Goal: Transaction & Acquisition: Purchase product/service

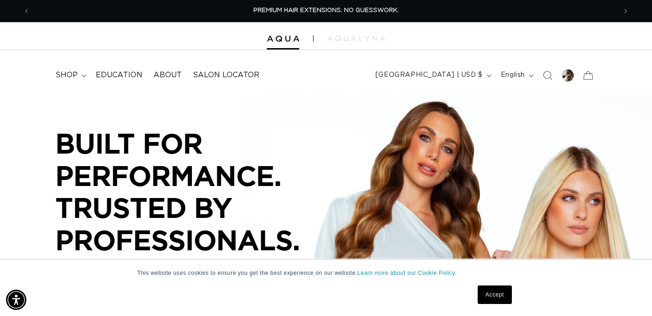
click at [496, 297] on link "Accept" at bounding box center [495, 294] width 34 height 18
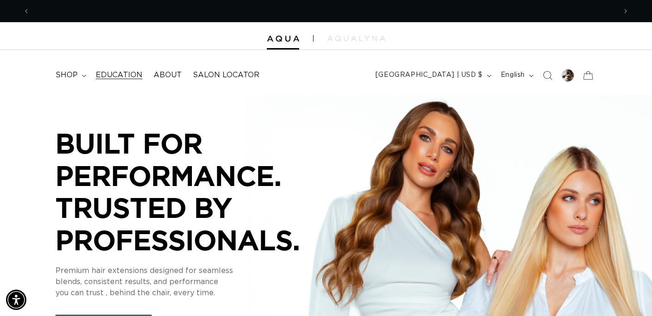
scroll to position [0, 586]
click at [74, 77] on span "shop" at bounding box center [66, 75] width 22 height 10
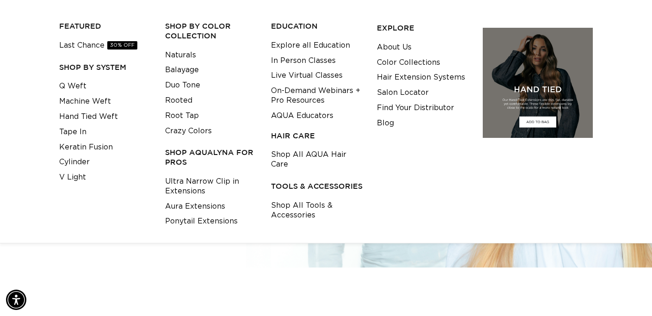
scroll to position [59, 0]
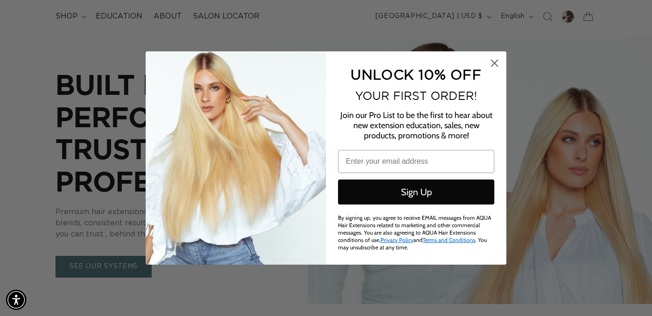
click at [493, 65] on icon "Close dialog" at bounding box center [495, 63] width 6 height 6
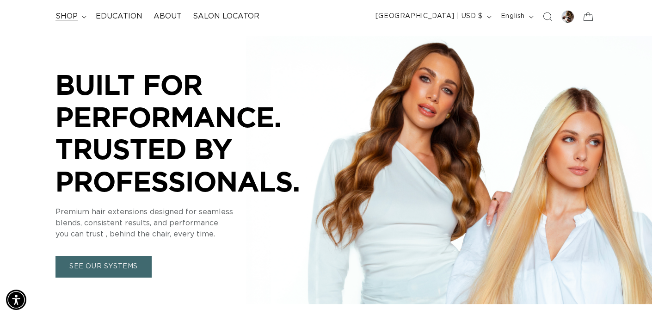
click at [75, 12] on span "shop" at bounding box center [66, 17] width 22 height 10
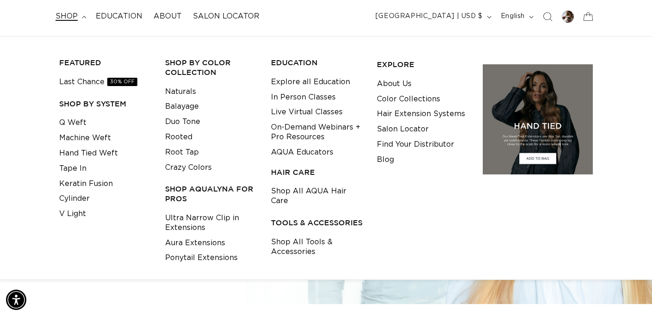
scroll to position [0, 586]
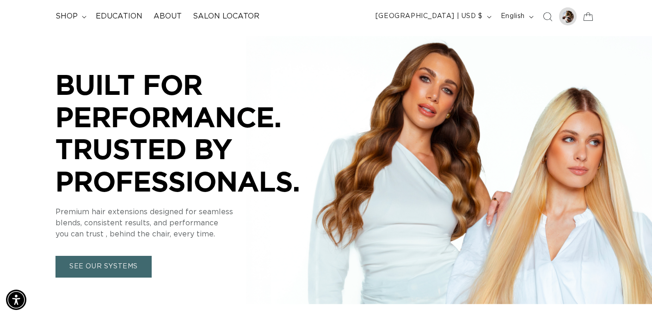
click at [569, 15] on div at bounding box center [567, 16] width 13 height 13
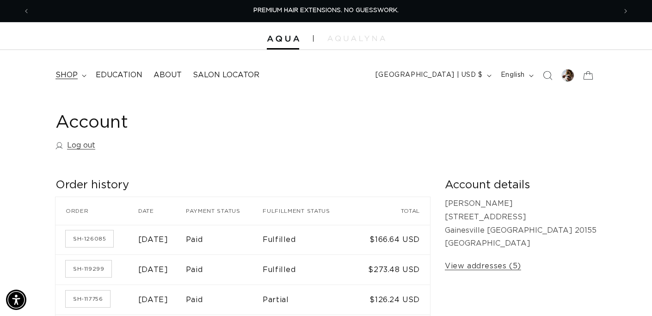
click at [81, 78] on summary "shop" at bounding box center [70, 75] width 40 height 21
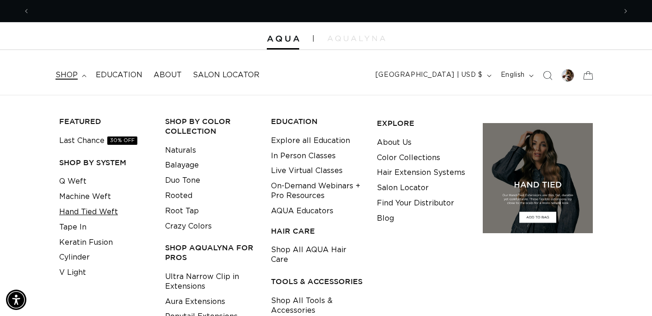
scroll to position [0, 586]
click at [81, 223] on link "Tape In" at bounding box center [72, 227] width 27 height 15
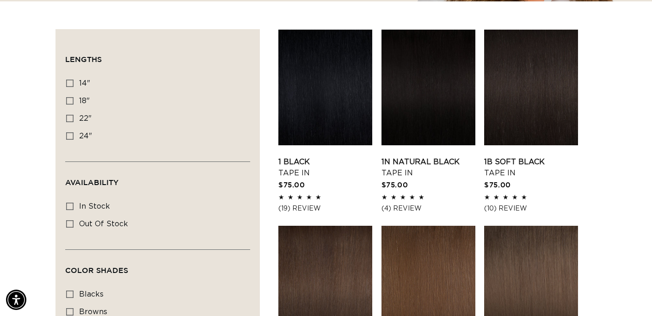
scroll to position [298, 0]
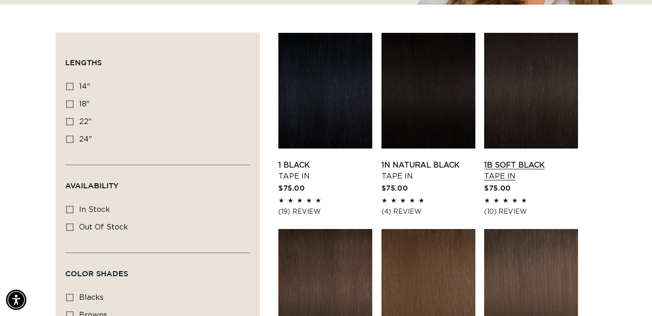
click at [546, 160] on link "1B Soft Black Tape In" at bounding box center [531, 171] width 94 height 22
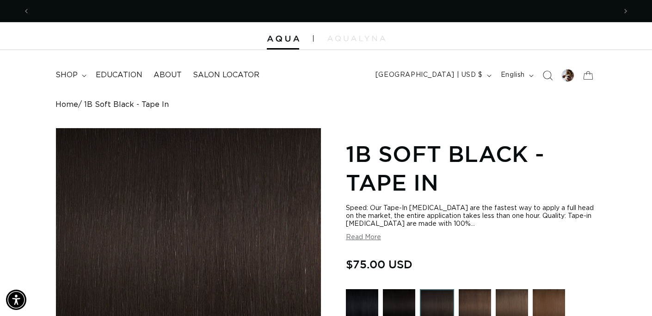
scroll to position [0, 1173]
click at [543, 74] on icon "Search" at bounding box center [548, 76] width 10 height 10
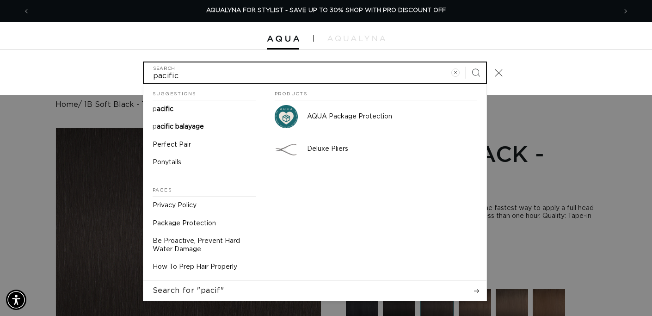
type input "pacific"
click at [475, 72] on button "Search" at bounding box center [476, 72] width 20 height 20
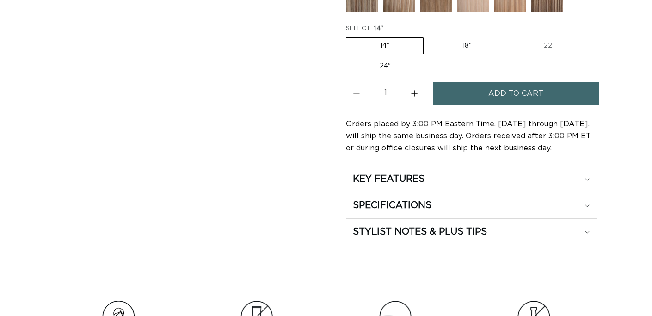
click at [463, 43] on label "18" Variant sold out or unavailable" at bounding box center [467, 46] width 77 height 16
click at [429, 36] on input "18" Variant sold out or unavailable" at bounding box center [428, 36] width 0 height 0
radio input "true"
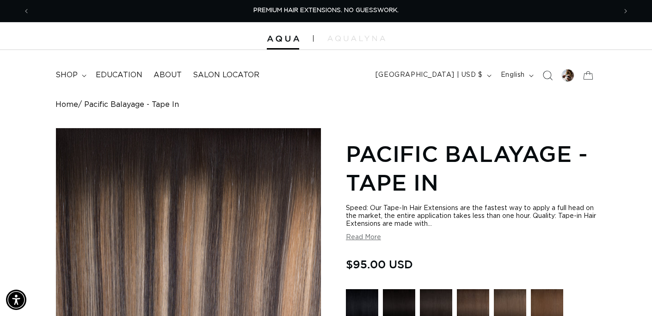
click at [541, 74] on span "Search" at bounding box center [547, 75] width 20 height 20
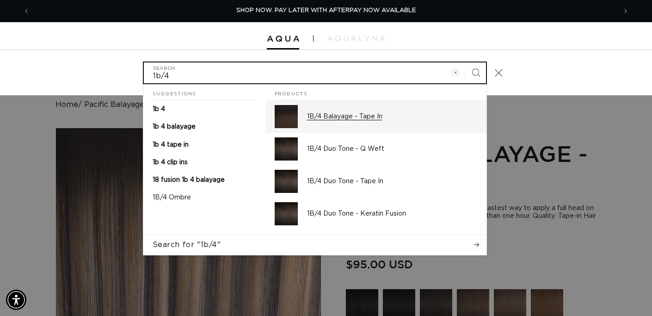
type input "1b/4"
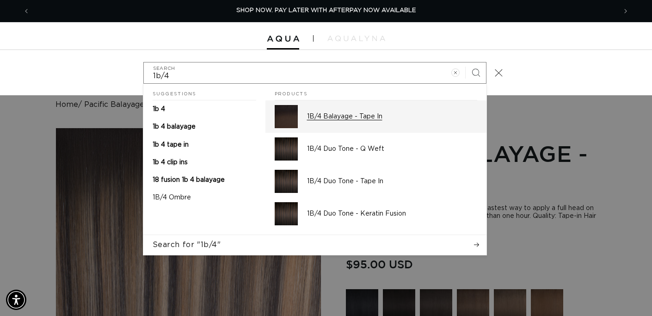
click at [336, 116] on p "1B/4 Balayage - Tape In" at bounding box center [392, 116] width 170 height 8
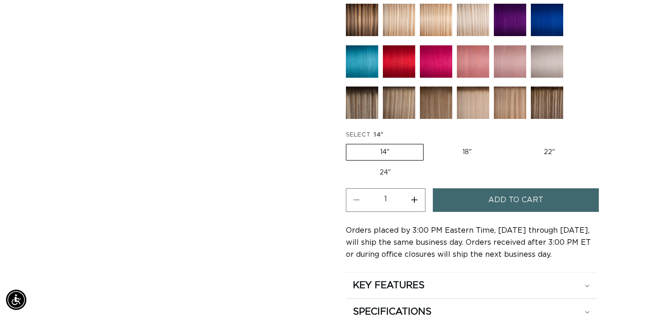
scroll to position [0, 1173]
click at [467, 148] on label "18" Variant sold out or unavailable" at bounding box center [467, 152] width 77 height 16
click at [429, 142] on input "18" Variant sold out or unavailable" at bounding box center [428, 142] width 0 height 0
radio input "true"
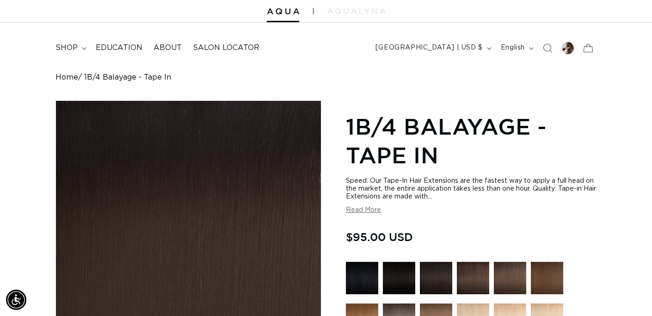
scroll to position [27, 0]
click at [565, 48] on div at bounding box center [567, 48] width 13 height 13
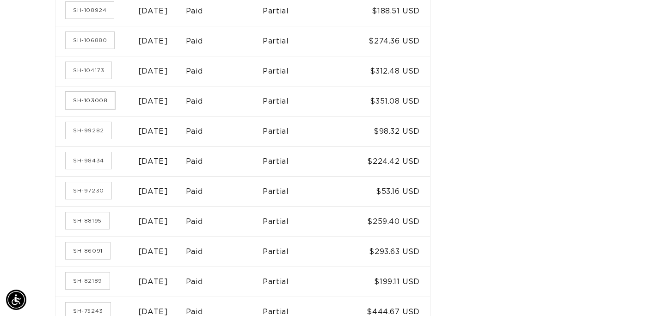
scroll to position [0, 586]
click at [94, 97] on link "SH-103008" at bounding box center [90, 100] width 49 height 17
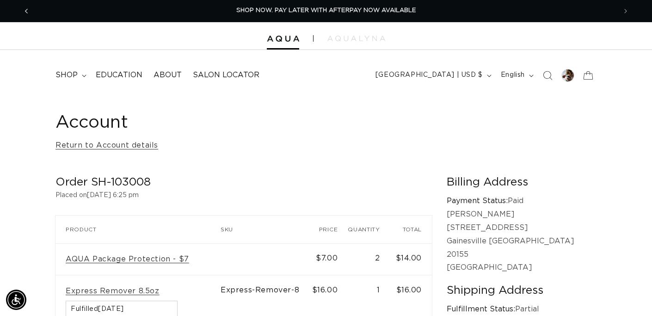
click at [24, 5] on button "Previous announcement" at bounding box center [26, 11] width 20 height 18
click at [25, 9] on icon "Previous announcement" at bounding box center [26, 11] width 3 height 10
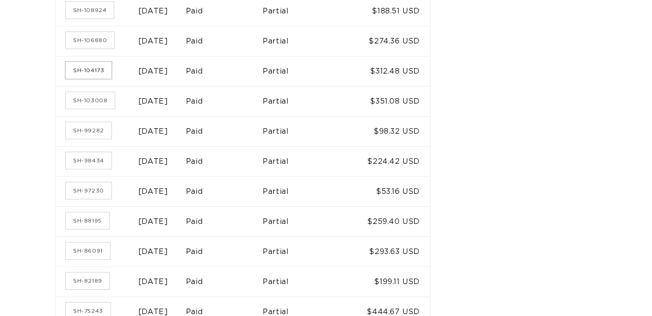
click at [98, 67] on link "SH-104173" at bounding box center [89, 70] width 46 height 17
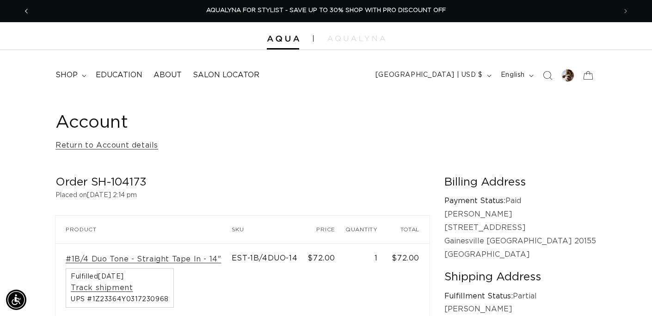
click at [25, 12] on icon "Previous announcement" at bounding box center [26, 11] width 3 height 10
click at [25, 9] on span "Previous announcement" at bounding box center [26, 10] width 9 height 9
click at [29, 12] on span "Previous announcement" at bounding box center [26, 10] width 9 height 9
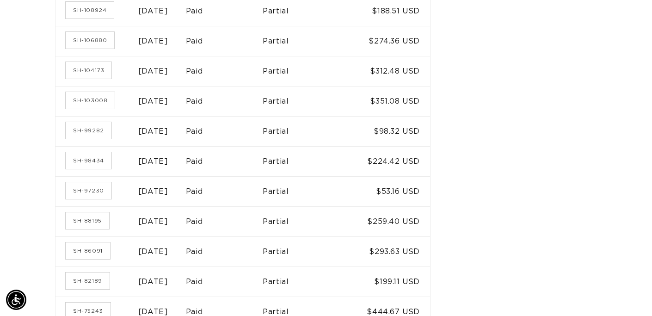
scroll to position [0, 586]
click at [87, 189] on link "SH-97230" at bounding box center [89, 190] width 46 height 17
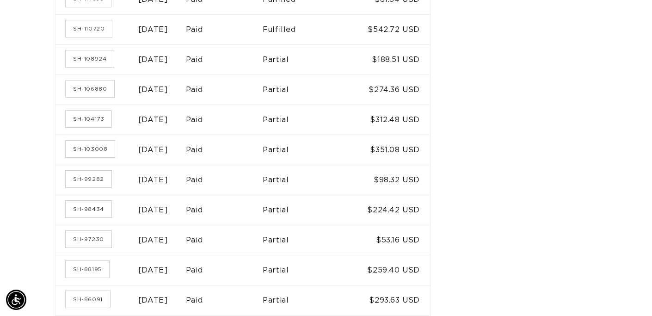
scroll to position [0, 1173]
click at [93, 87] on link "SH-106880" at bounding box center [90, 88] width 49 height 17
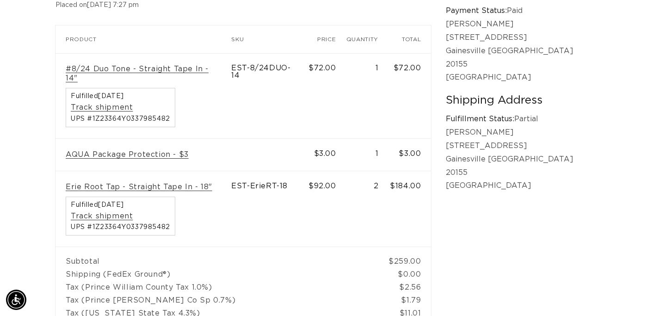
scroll to position [186, 0]
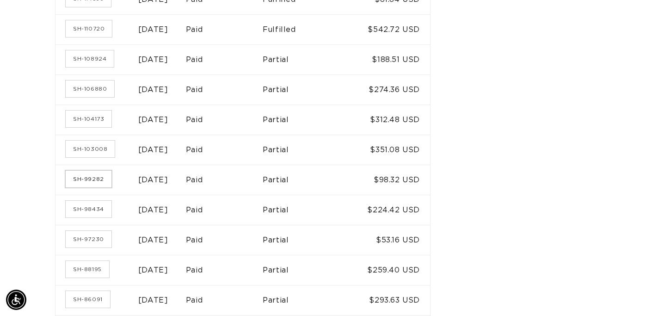
scroll to position [0, 586]
click at [86, 177] on link "SH-99282" at bounding box center [89, 179] width 46 height 17
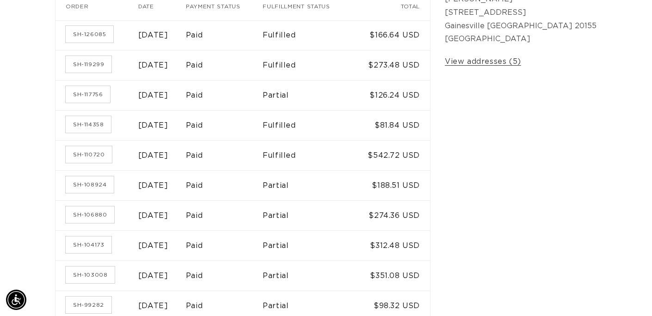
scroll to position [0, 1173]
click at [94, 209] on link "SH-106880" at bounding box center [90, 214] width 49 height 17
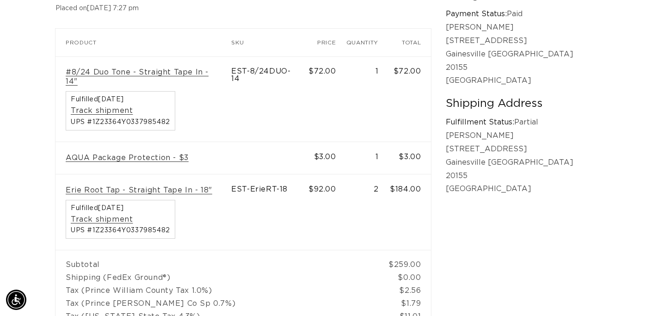
scroll to position [0, 586]
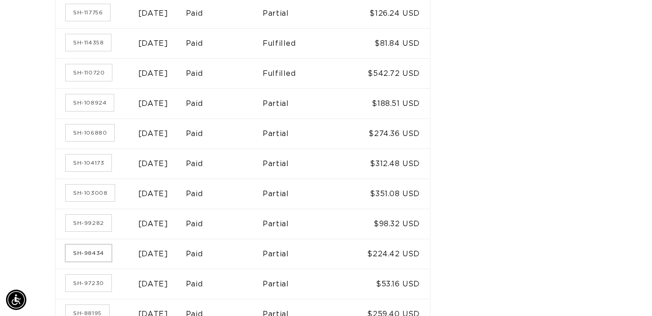
scroll to position [0, 1173]
click at [100, 250] on link "SH-98434" at bounding box center [89, 253] width 46 height 17
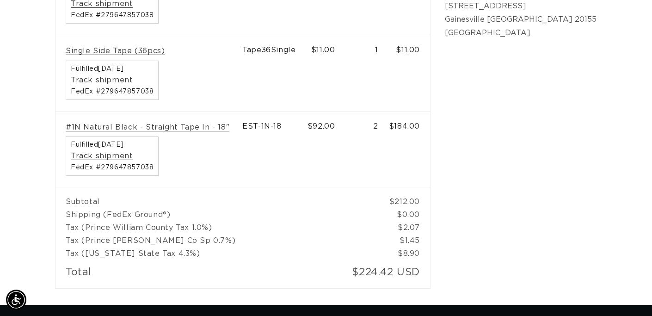
scroll to position [0, 586]
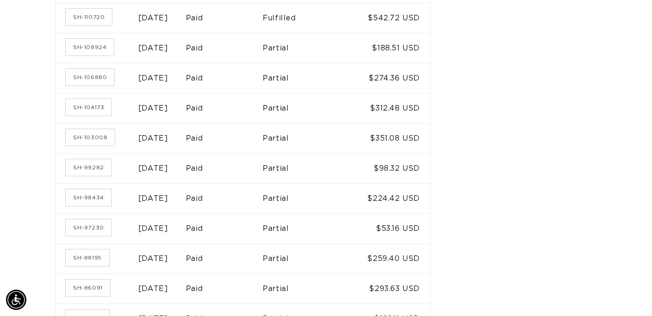
scroll to position [0, 586]
click at [92, 253] on link "SH-88195" at bounding box center [87, 257] width 43 height 17
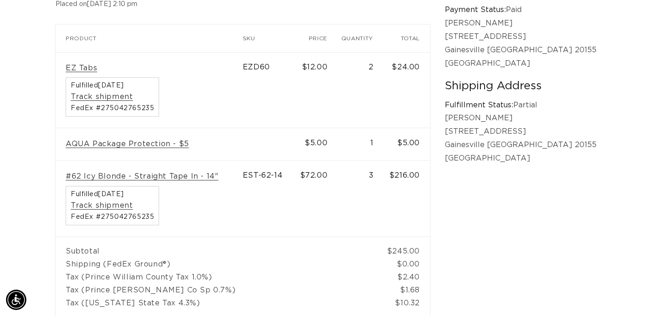
scroll to position [0, 586]
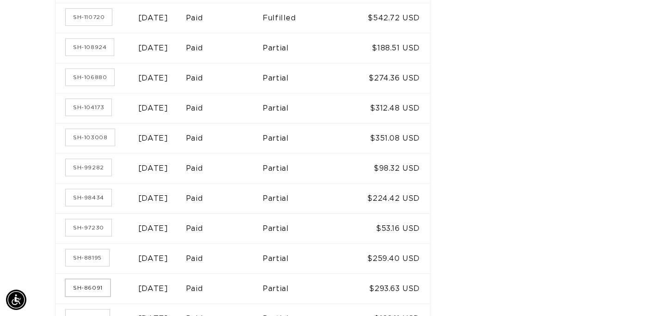
scroll to position [0, 586]
click at [104, 283] on link "SH-86091" at bounding box center [88, 287] width 44 height 17
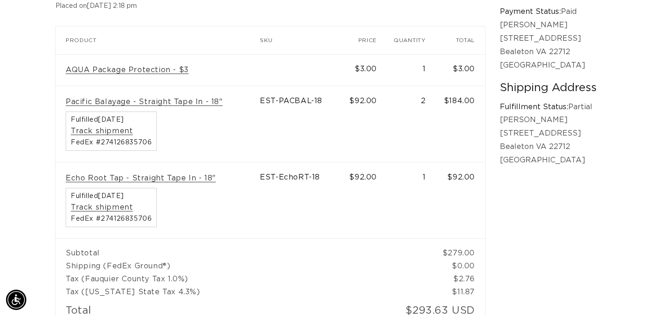
scroll to position [0, 1173]
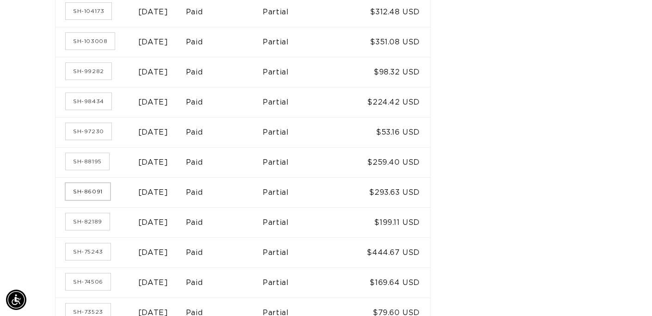
scroll to position [0, 1173]
click at [90, 190] on link "SH-86091" at bounding box center [88, 191] width 44 height 17
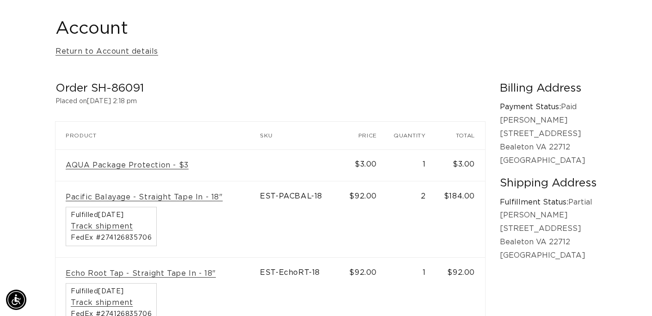
scroll to position [0, 586]
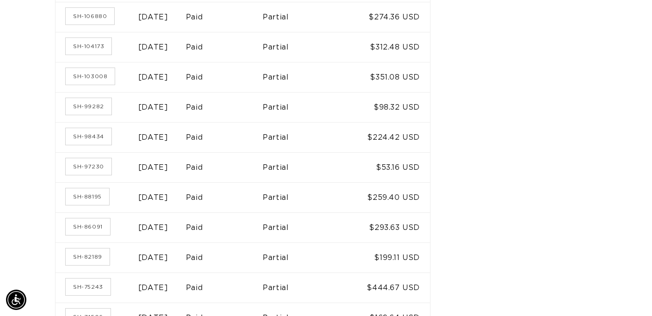
scroll to position [367, 0]
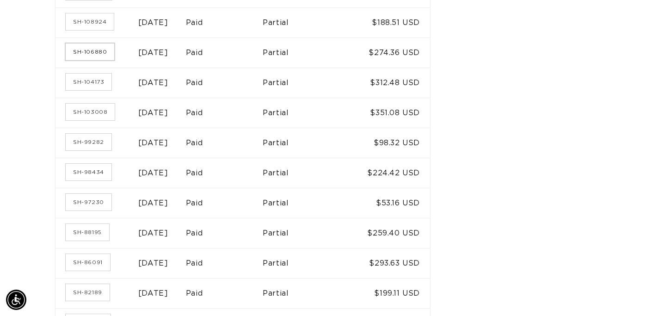
click at [82, 45] on link "SH-106880" at bounding box center [90, 51] width 49 height 17
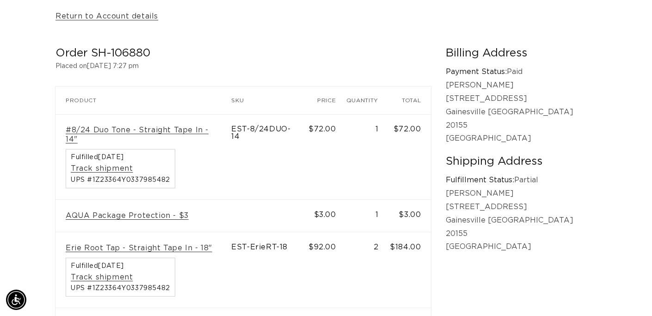
scroll to position [129, 0]
click at [206, 129] on link "#8/24 Duo Tone - Straight Tape In - 14"" at bounding box center [143, 134] width 155 height 19
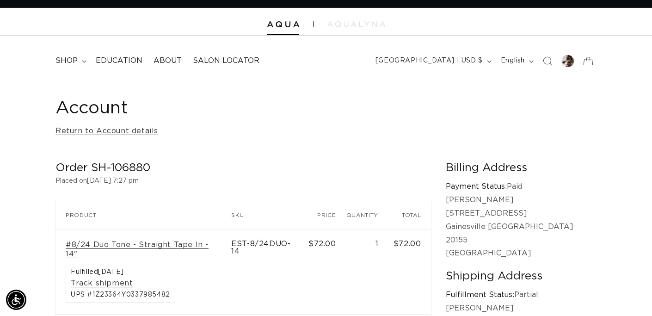
scroll to position [0, 1173]
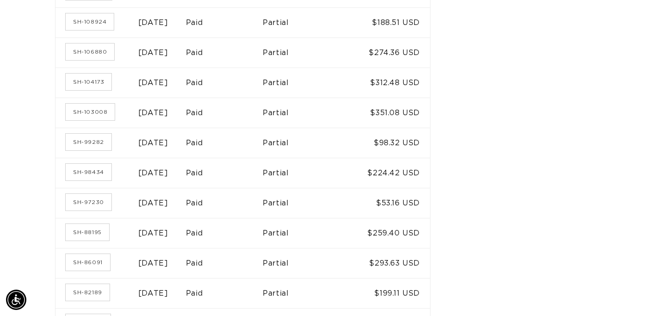
scroll to position [0, 1173]
click at [86, 109] on link "SH-103008" at bounding box center [90, 112] width 49 height 17
click at [90, 83] on link "SH-104173" at bounding box center [89, 82] width 46 height 17
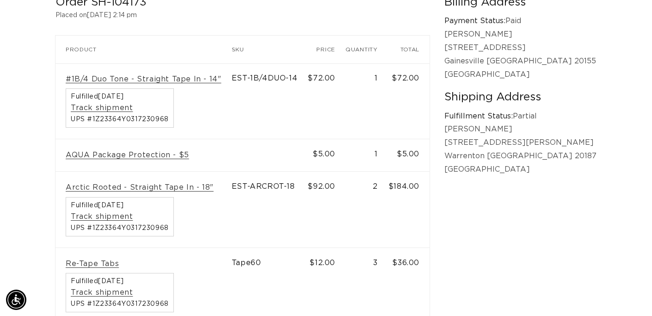
scroll to position [178, 0]
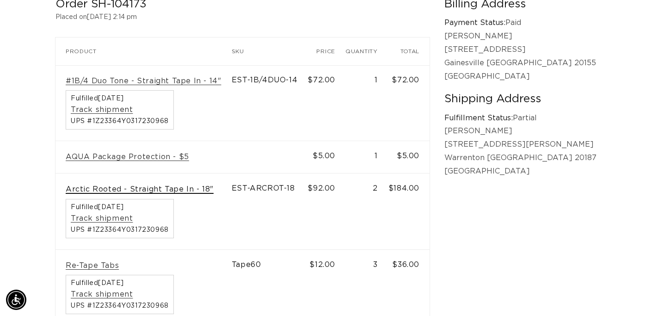
click at [191, 186] on link "Arctic Rooted - Straight Tape In - 18"" at bounding box center [140, 189] width 148 height 10
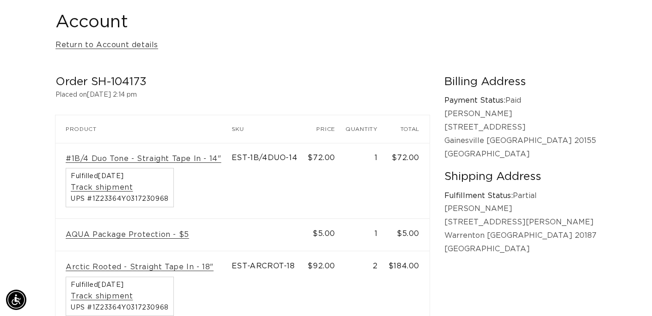
scroll to position [99, 0]
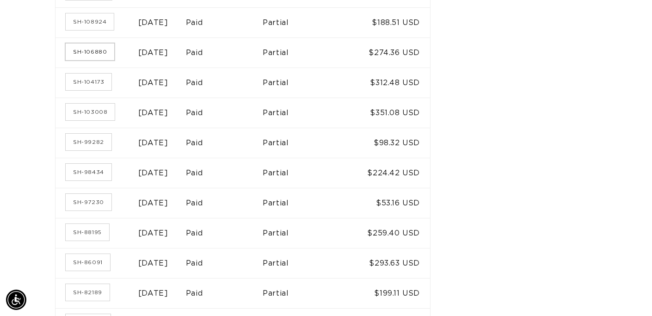
scroll to position [0, 586]
click at [81, 52] on link "SH-106880" at bounding box center [90, 51] width 49 height 17
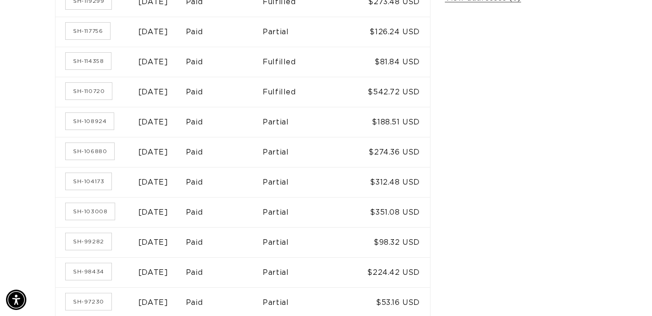
scroll to position [270, 0]
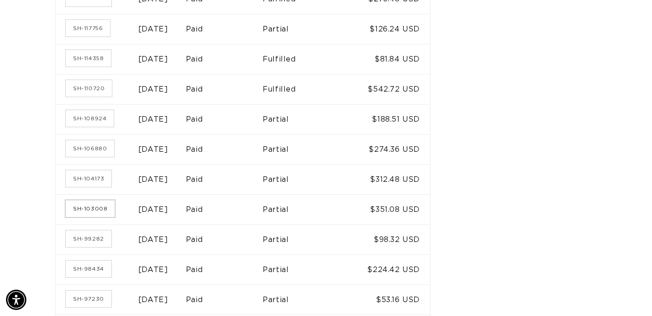
click at [90, 203] on link "SH-103008" at bounding box center [90, 208] width 49 height 17
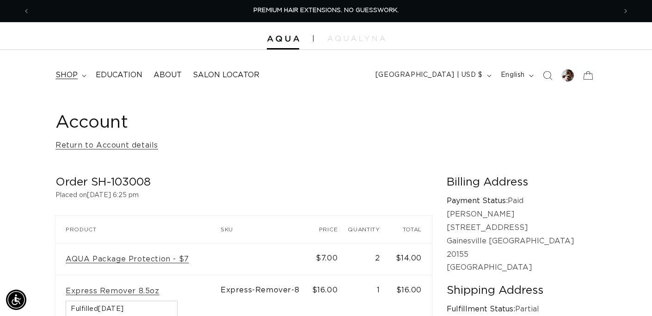
click at [74, 78] on span "shop" at bounding box center [66, 75] width 22 height 10
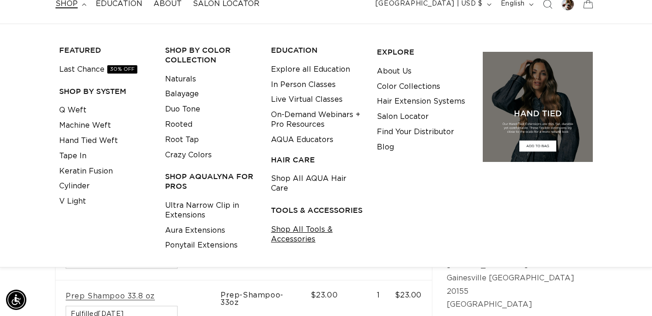
click at [309, 225] on link "Shop All Tools & Accessories" at bounding box center [317, 234] width 92 height 25
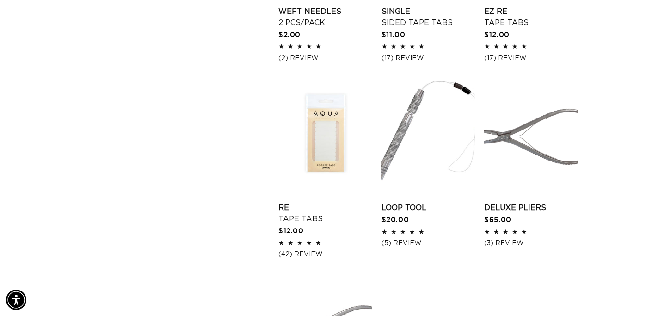
scroll to position [1082, 0]
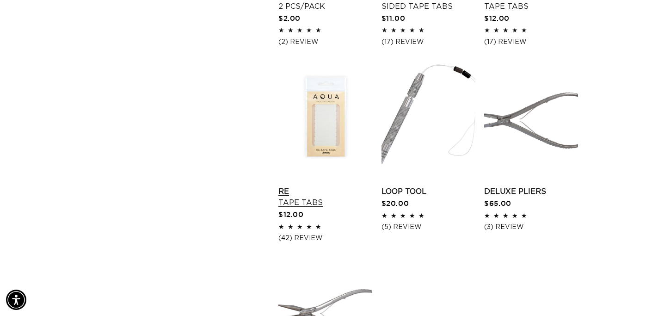
click at [321, 186] on link "Re Tape Tabs" at bounding box center [325, 197] width 94 height 22
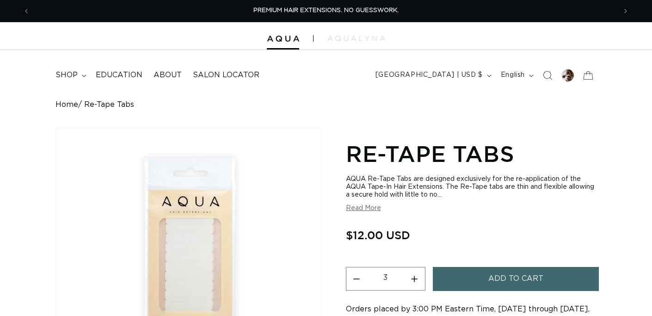
click at [414, 267] on button "Increase quantity for Re-Tape Tabs" at bounding box center [414, 279] width 21 height 24
type input "4"
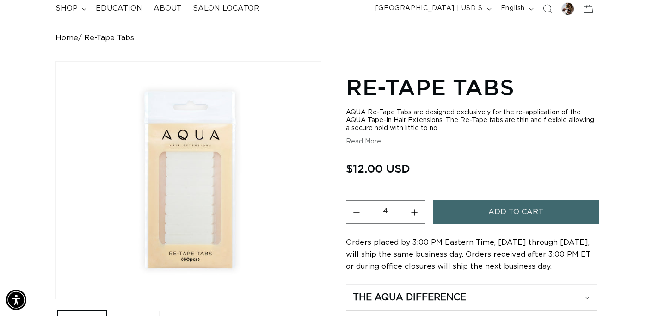
click at [479, 202] on button "Add to cart" at bounding box center [516, 212] width 166 height 24
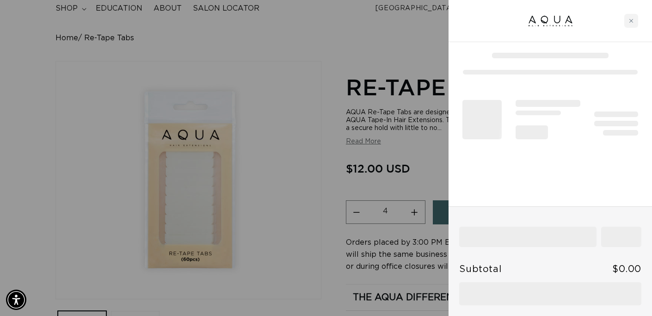
scroll to position [0, 586]
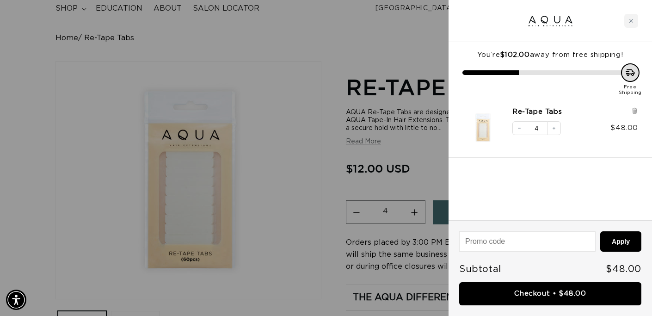
click at [583, 143] on div "Re-Tape Tabs Decrease quantity 4 Increase quantity $48.00" at bounding box center [575, 127] width 126 height 41
click at [629, 22] on icon "Close cart" at bounding box center [631, 20] width 5 height 5
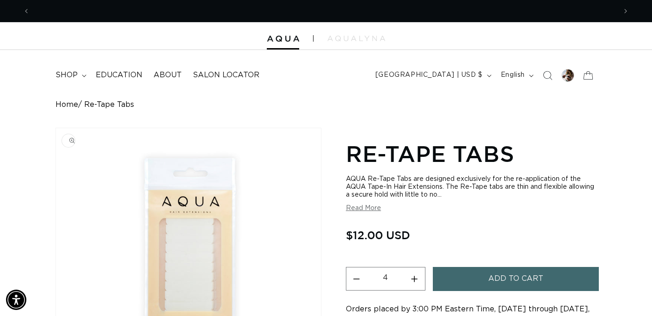
scroll to position [0, 586]
click at [71, 76] on span "shop" at bounding box center [66, 75] width 22 height 10
click at [337, 34] on div at bounding box center [326, 36] width 652 height 28
click at [555, 73] on span "Search" at bounding box center [547, 75] width 20 height 20
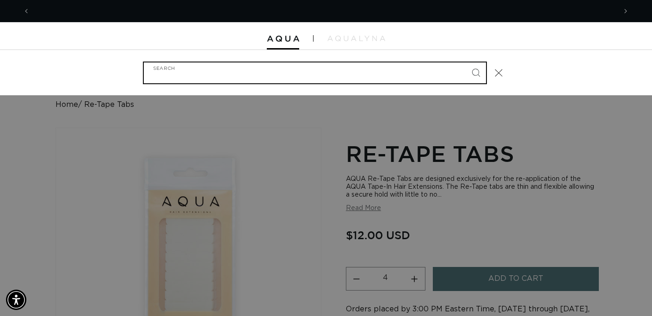
scroll to position [0, 1173]
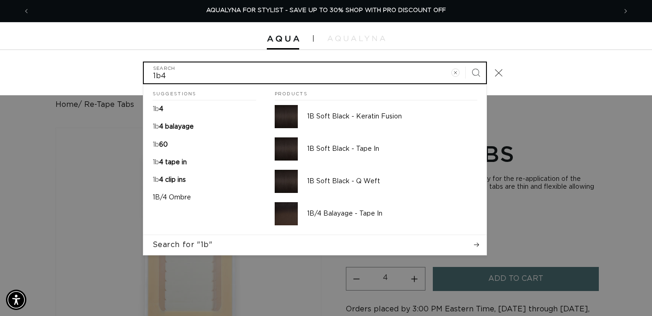
type input "1b4"
click at [475, 72] on button "Search" at bounding box center [476, 72] width 20 height 20
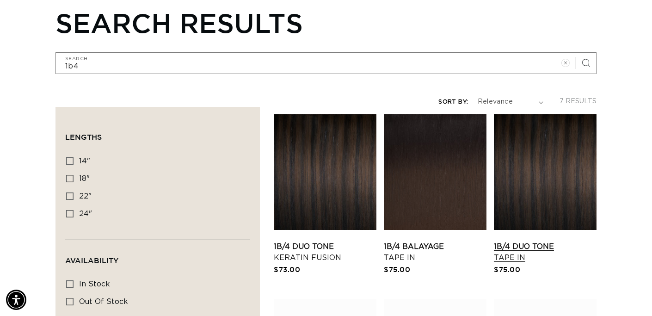
scroll to position [0, 586]
click at [546, 241] on link "1B/4 Duo Tone Tape In" at bounding box center [545, 252] width 103 height 22
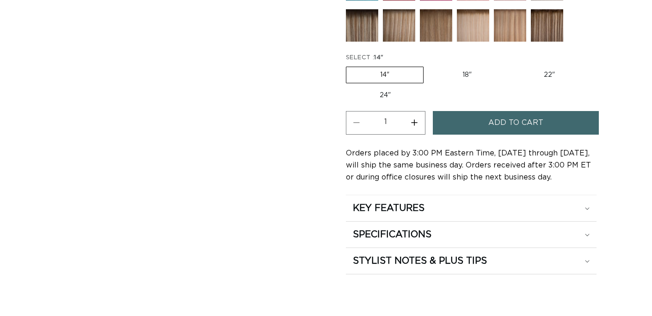
click at [480, 126] on button "Add to cart" at bounding box center [516, 123] width 166 height 24
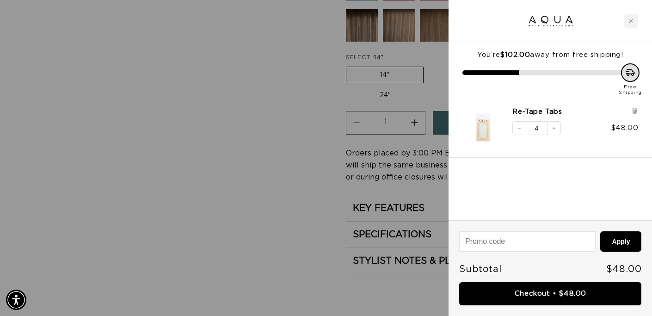
scroll to position [0, 586]
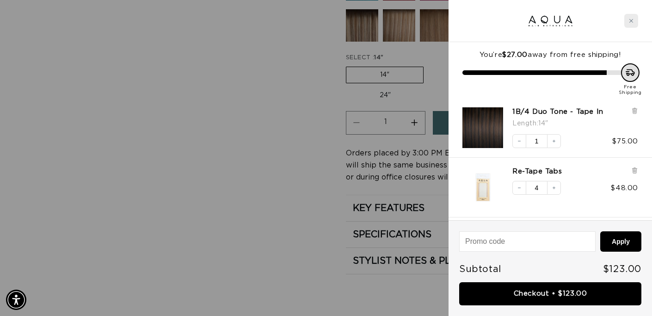
click at [631, 20] on icon "Close cart" at bounding box center [631, 20] width 5 height 5
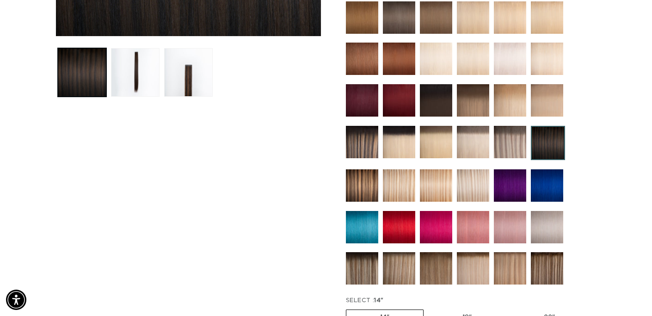
scroll to position [328, 0]
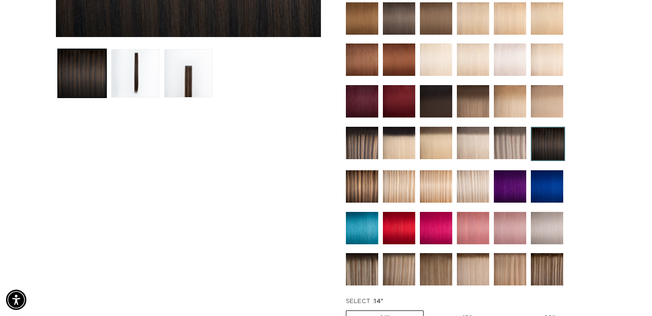
click at [433, 99] on img at bounding box center [436, 101] width 32 height 32
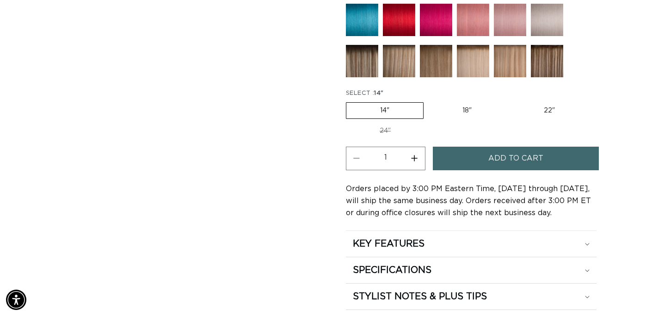
scroll to position [541, 0]
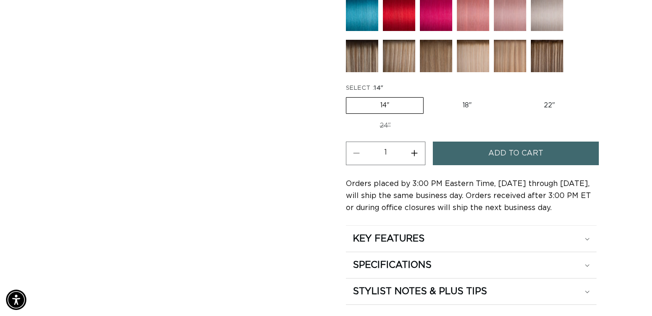
click at [481, 147] on button "Add to cart" at bounding box center [516, 153] width 166 height 24
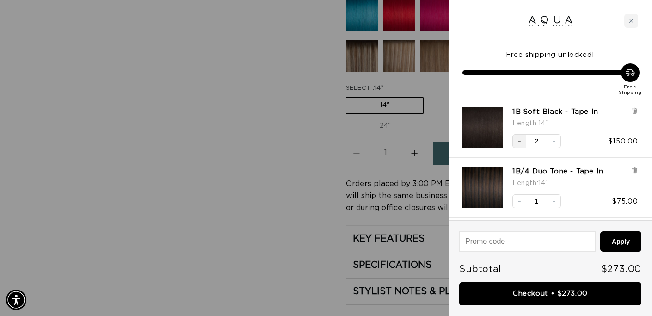
click at [520, 142] on icon "Decrease quantity" at bounding box center [519, 141] width 6 height 6
click at [634, 24] on div "Close cart" at bounding box center [631, 21] width 14 height 14
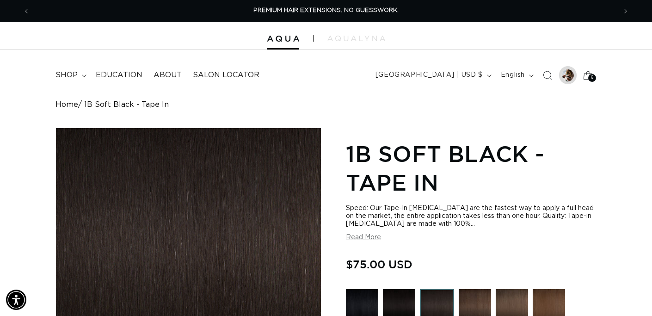
scroll to position [0, 0]
click at [546, 75] on icon "Search" at bounding box center [547, 75] width 10 height 10
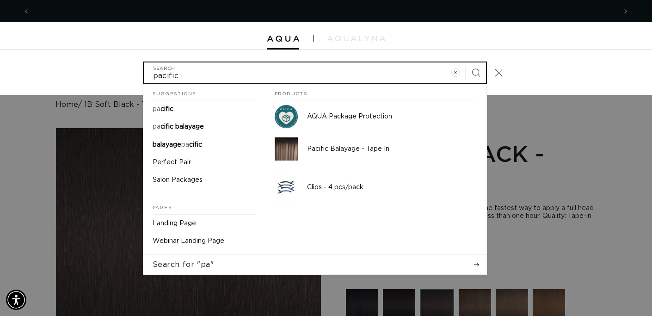
scroll to position [0, 586]
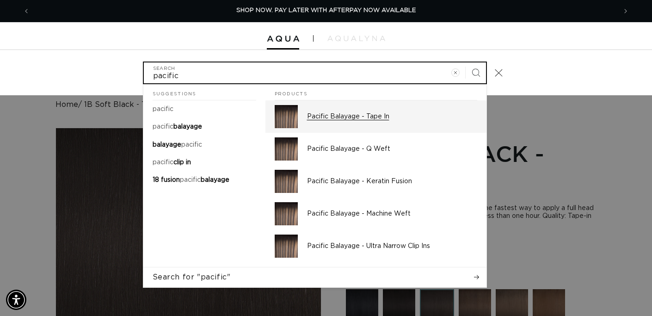
type input "pacific"
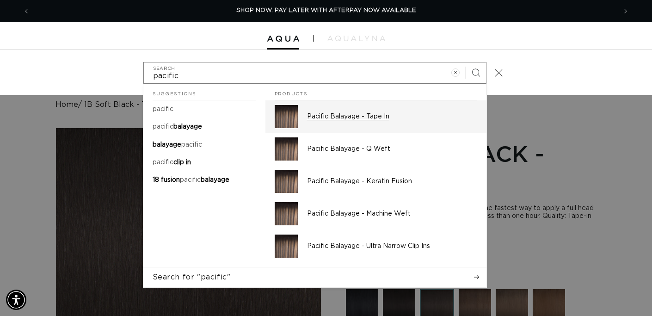
click at [381, 119] on p "Pacific Balayage - Tape In" at bounding box center [392, 116] width 170 height 8
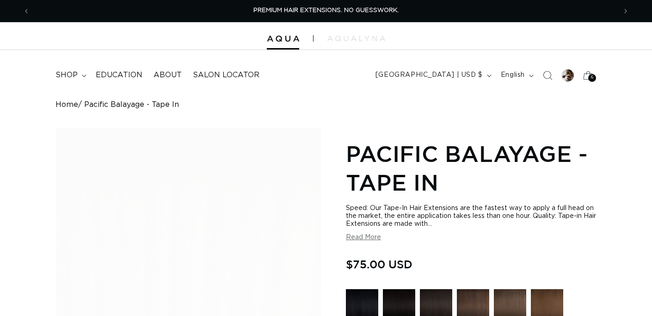
drag, startPoint x: 0, startPoint y: 0, endPoint x: 455, endPoint y: 284, distance: 536.7
type input "2"
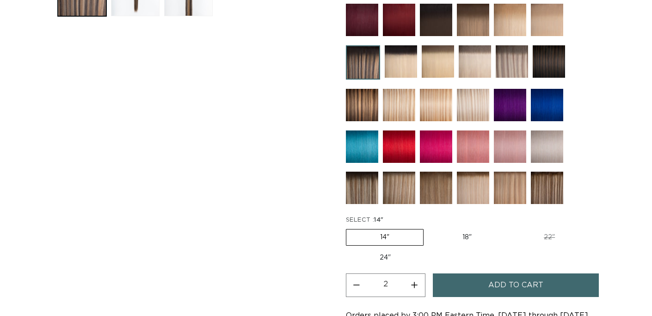
click at [479, 286] on button "Add to cart" at bounding box center [516, 285] width 166 height 24
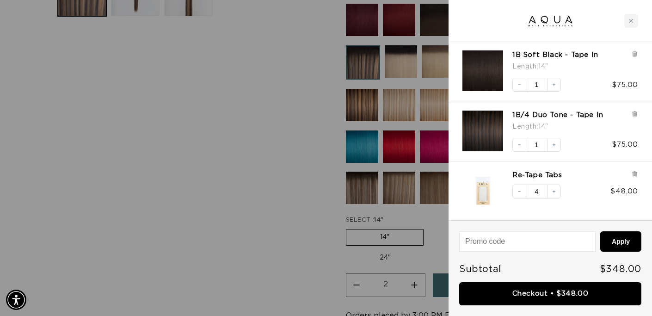
scroll to position [116, 0]
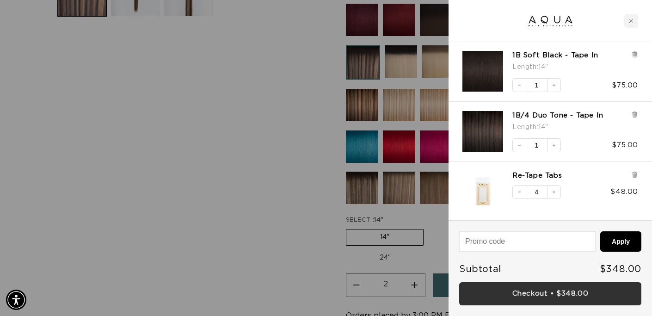
click at [570, 295] on link "Checkout • $348.00" at bounding box center [550, 294] width 182 height 24
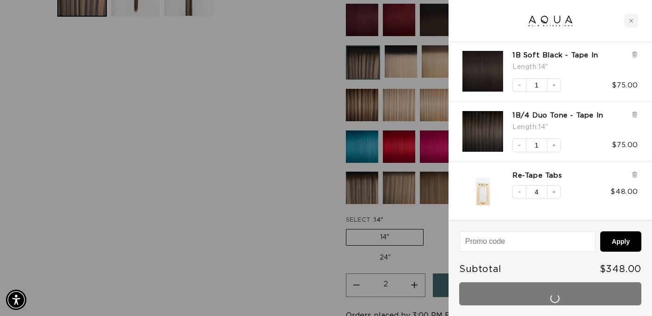
scroll to position [0, 586]
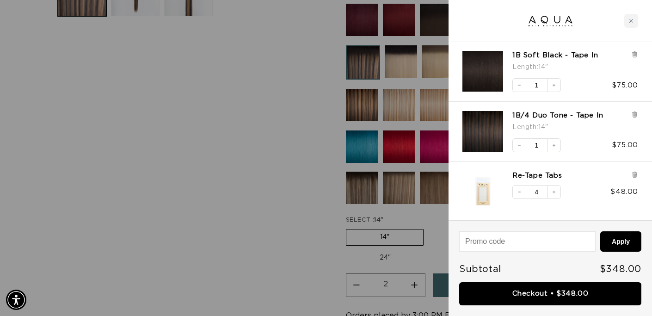
click at [633, 58] on div at bounding box center [634, 62] width 7 height 23
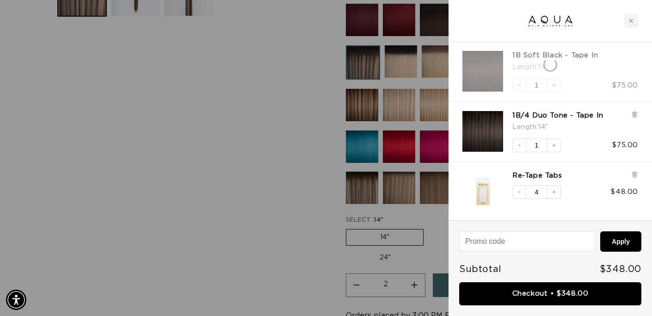
scroll to position [0, 1173]
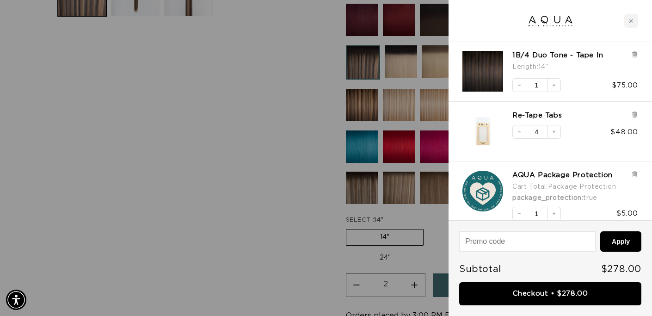
click at [634, 52] on icon at bounding box center [634, 54] width 2 height 5
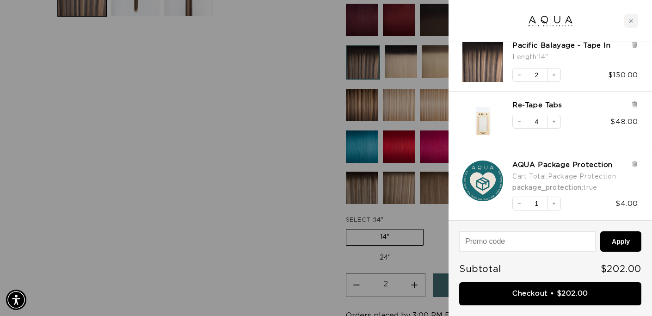
scroll to position [65, 0]
click at [634, 52] on div at bounding box center [634, 53] width 7 height 23
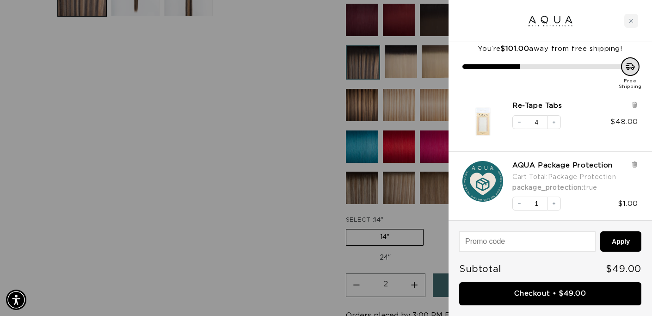
scroll to position [6, 0]
